Goal: Task Accomplishment & Management: Use online tool/utility

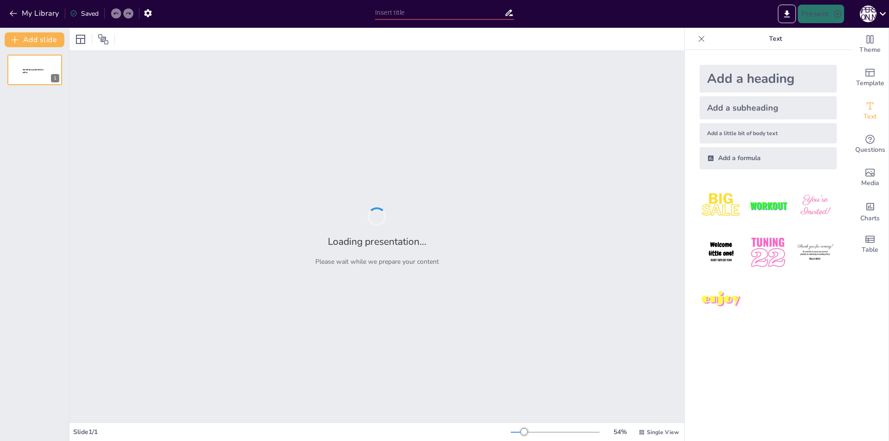
type input "Основи індивідуальності в контексті диференціальної психології"
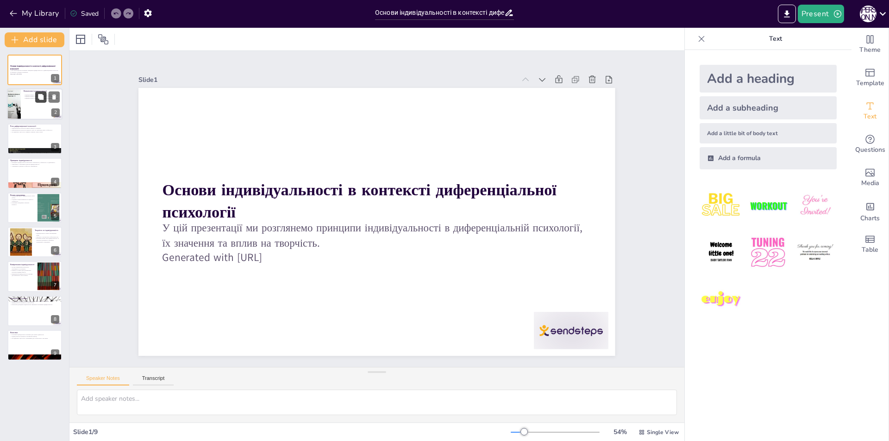
click at [45, 100] on button at bounding box center [40, 97] width 11 height 11
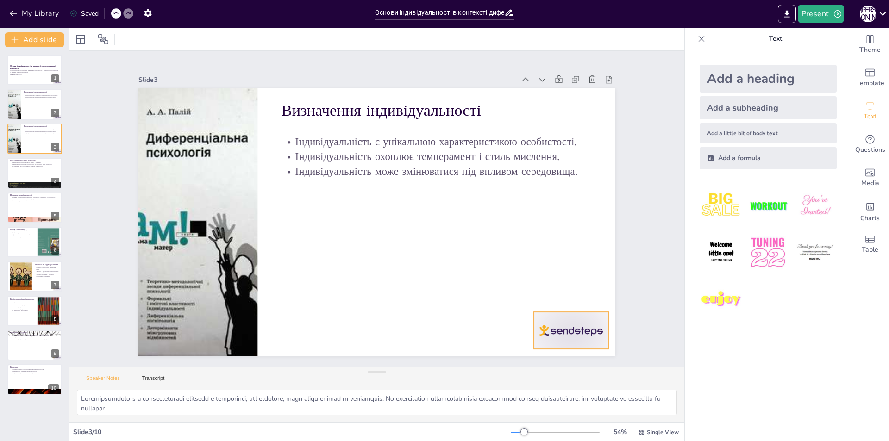
click at [575, 326] on div at bounding box center [571, 330] width 75 height 37
click at [478, 399] on icon at bounding box center [471, 407] width 16 height 16
click at [24, 176] on div at bounding box center [35, 172] width 56 height 31
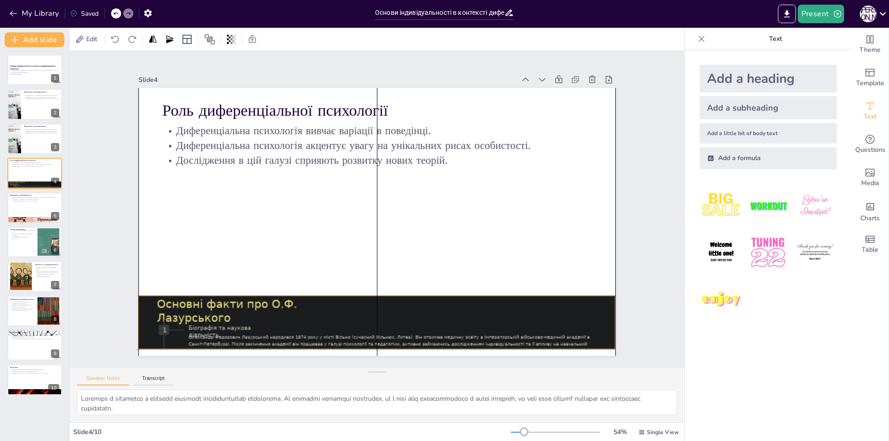
drag, startPoint x: 209, startPoint y: 334, endPoint x: 207, endPoint y: 329, distance: 5.0
click at [207, 329] on div at bounding box center [342, 317] width 650 height 752
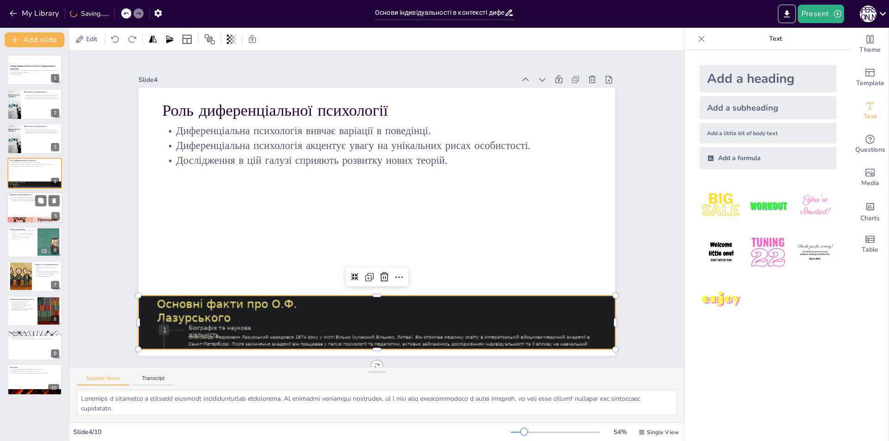
click at [38, 219] on div at bounding box center [35, 220] width 56 height 29
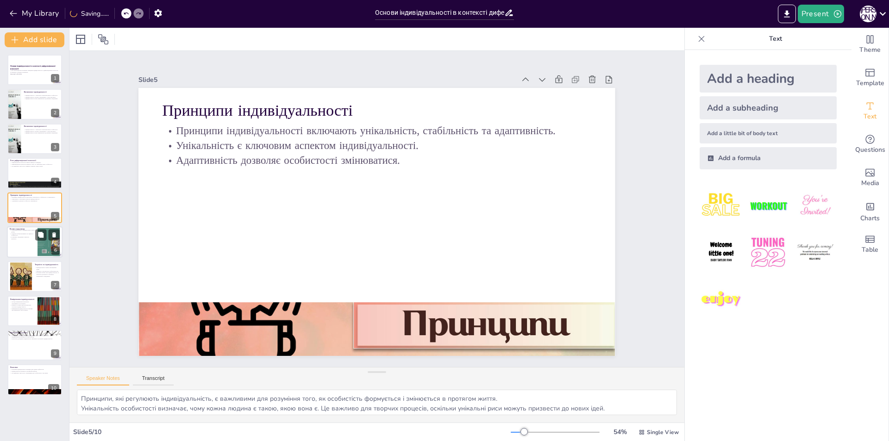
click at [47, 247] on div at bounding box center [49, 242] width 38 height 28
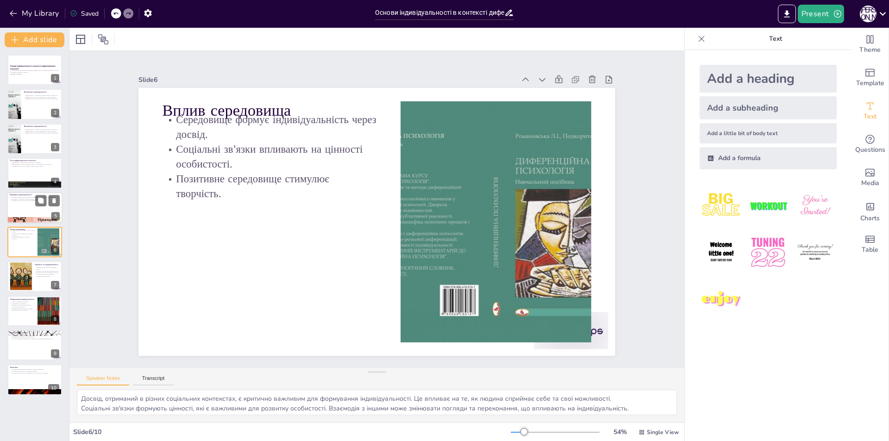
click at [34, 213] on div at bounding box center [35, 207] width 56 height 31
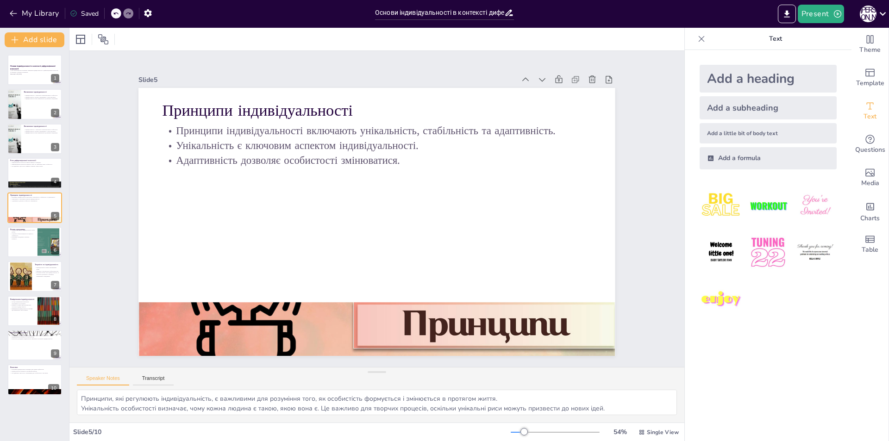
click at [42, 260] on div "Основи індивідуальності в контексті диференціальної психології У цій презентаці…" at bounding box center [34, 225] width 69 height 341
click at [45, 275] on button at bounding box center [40, 269] width 11 height 11
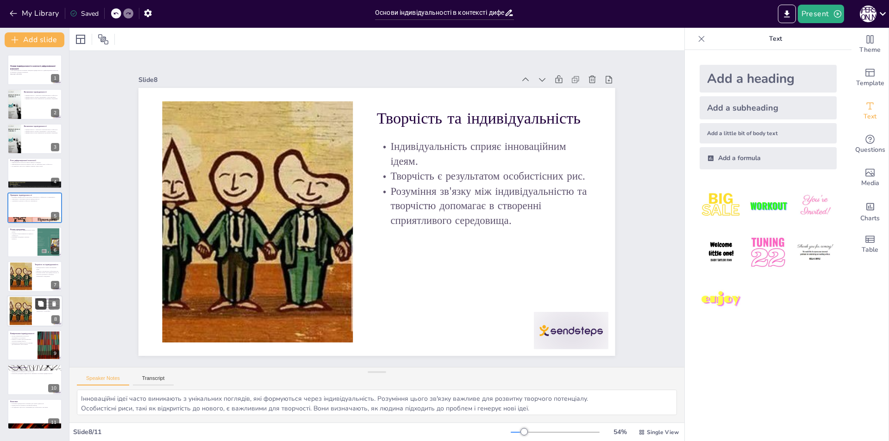
click at [40, 306] on icon at bounding box center [41, 304] width 6 height 6
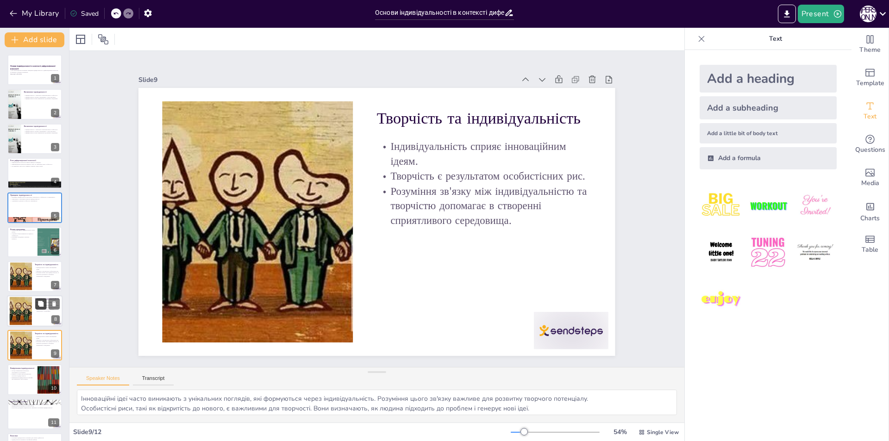
scroll to position [31, 0]
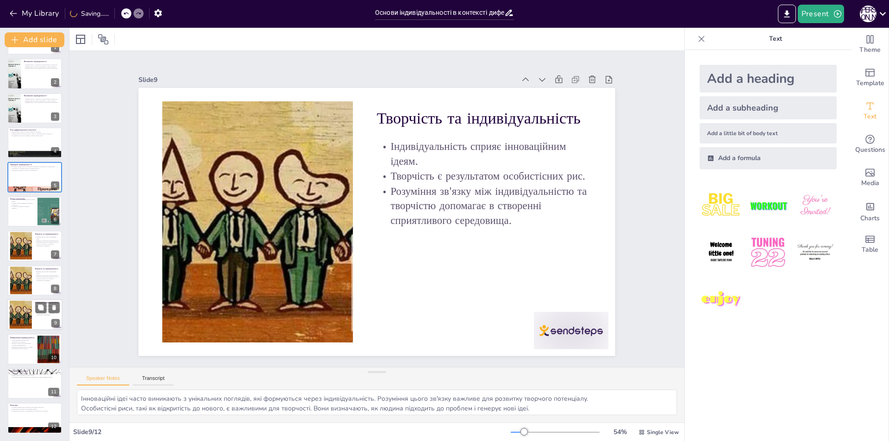
click at [38, 330] on div "Творчість та індивідуальність Індивідуальність сприяє інноваційним ідеям. Творч…" at bounding box center [35, 314] width 56 height 31
click at [8, 250] on div at bounding box center [35, 246] width 56 height 31
click at [23, 341] on p "Методи вимірювання включають опитування та тестування." at bounding box center [22, 340] width 25 height 3
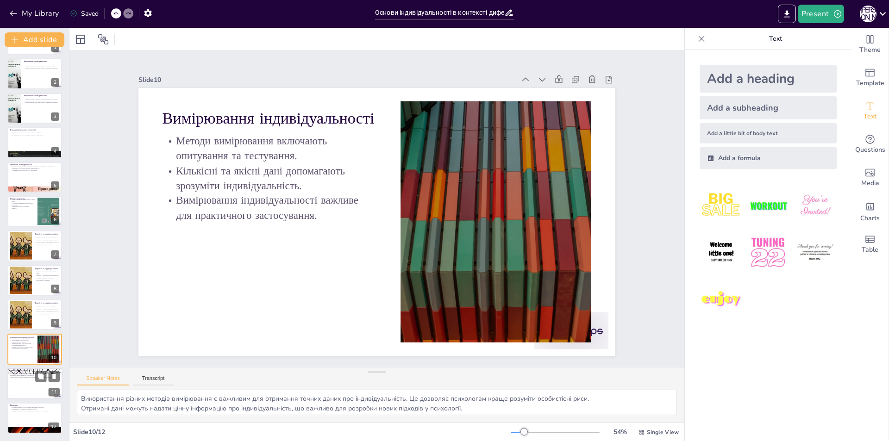
click at [32, 386] on div at bounding box center [35, 383] width 56 height 31
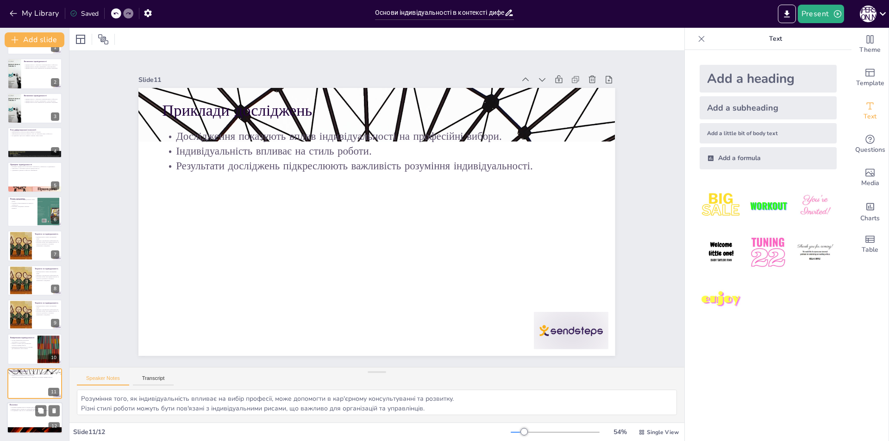
click at [25, 410] on p "Дослідження в цій галузі є важливими для особистісного зростання." at bounding box center [35, 411] width 50 height 2
type textarea "Творчі здібності можуть бути значно покращені через розуміння індивідуальності,…"
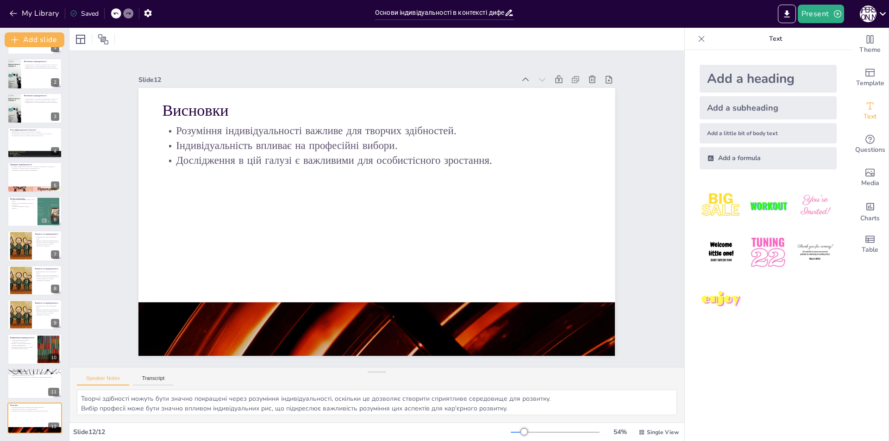
scroll to position [0, 0]
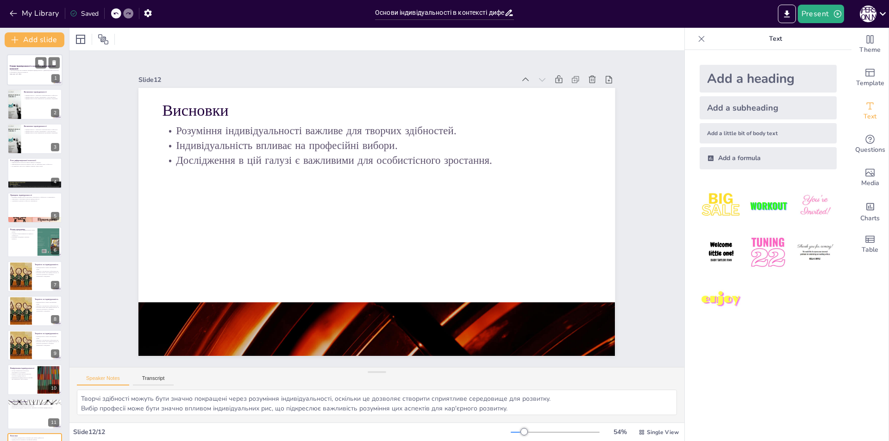
click at [29, 75] on div at bounding box center [35, 69] width 56 height 31
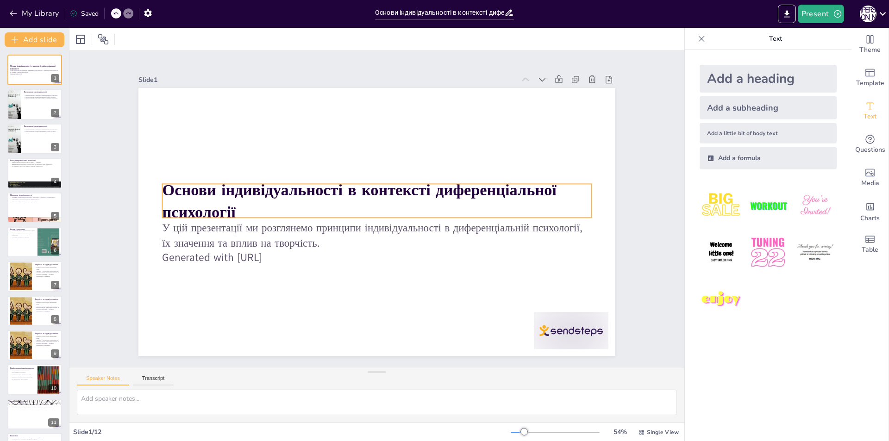
click at [208, 189] on strong "Основи індивідуальності в контексті диференціальної психології" at bounding box center [369, 183] width 322 height 280
click at [223, 191] on strong "Основи індивідуальності в контексті диференціальної психології" at bounding box center [371, 183] width 296 height 307
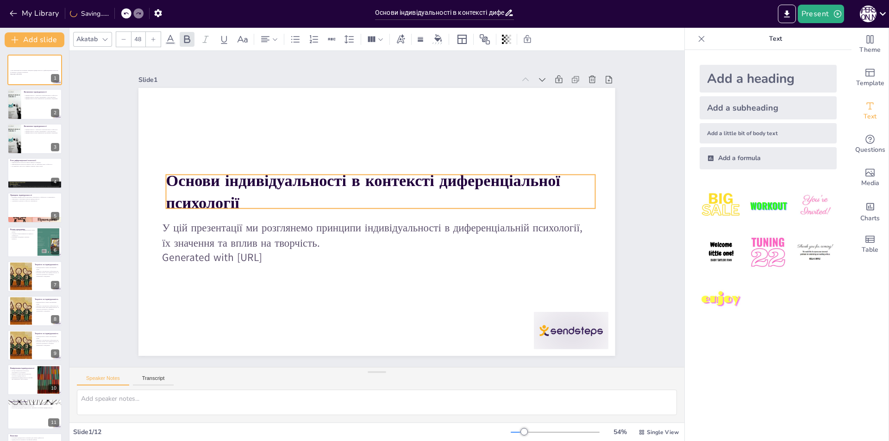
drag, startPoint x: 158, startPoint y: 188, endPoint x: 162, endPoint y: 178, distance: 10.0
click at [170, 178] on strong "Основи індивідуальності в контексті диференціальної психології" at bounding box center [367, 178] width 395 height 103
click at [236, 195] on p "Основи індивідуальності в контексті диференціальної психології" at bounding box center [384, 192] width 429 height 133
click at [236, 195] on p "Основи індивідуальності в контексті диференціальної психології" at bounding box center [386, 194] width 422 height 175
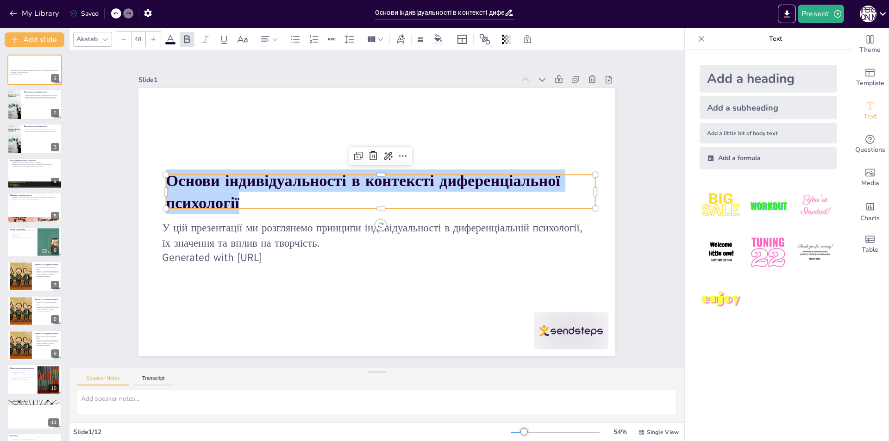
click at [233, 197] on p "Основи індивідуальності в контексті диференціальної психології" at bounding box center [386, 194] width 422 height 175
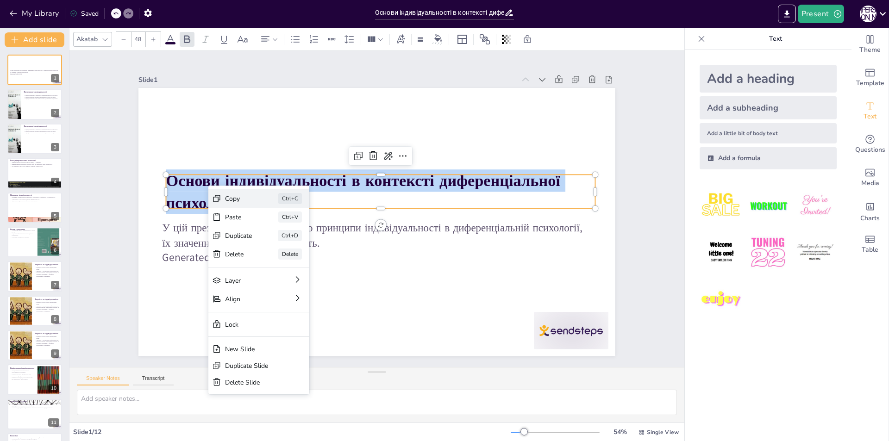
click at [267, 208] on div "Copy Ctrl+C" at bounding box center [318, 232] width 102 height 49
